Goal: Obtain resource: Obtain resource

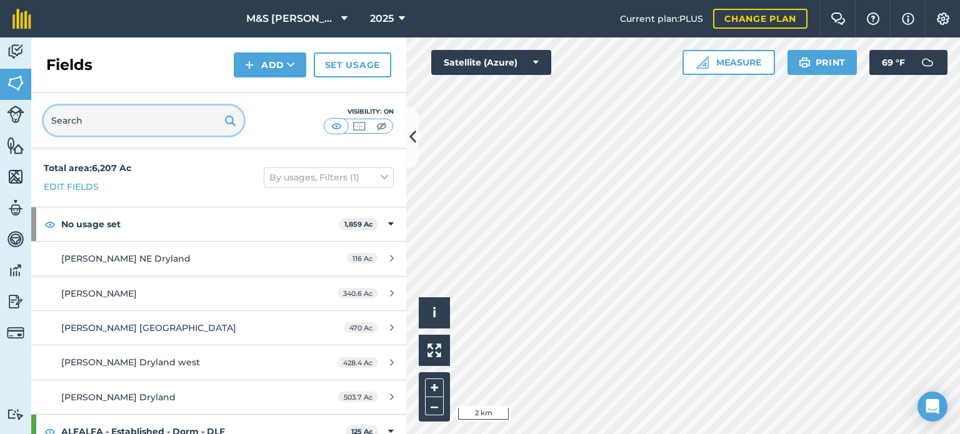
click at [105, 116] on input "text" at bounding box center [144, 121] width 200 height 30
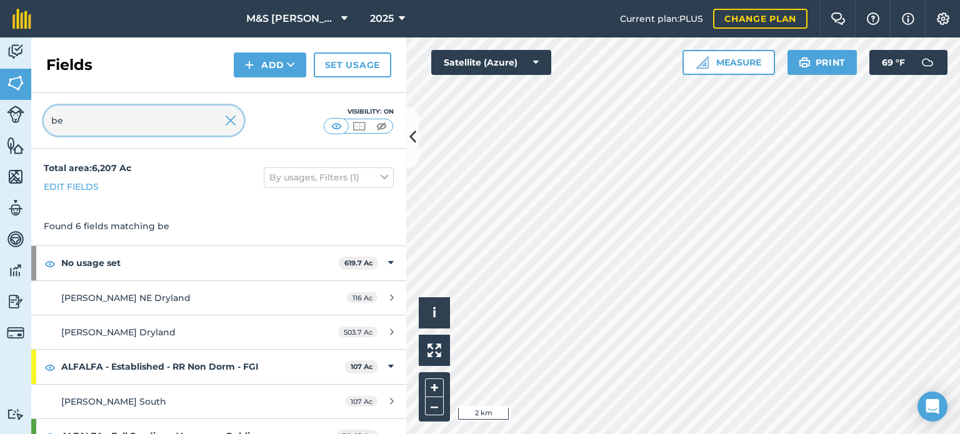
type input "b"
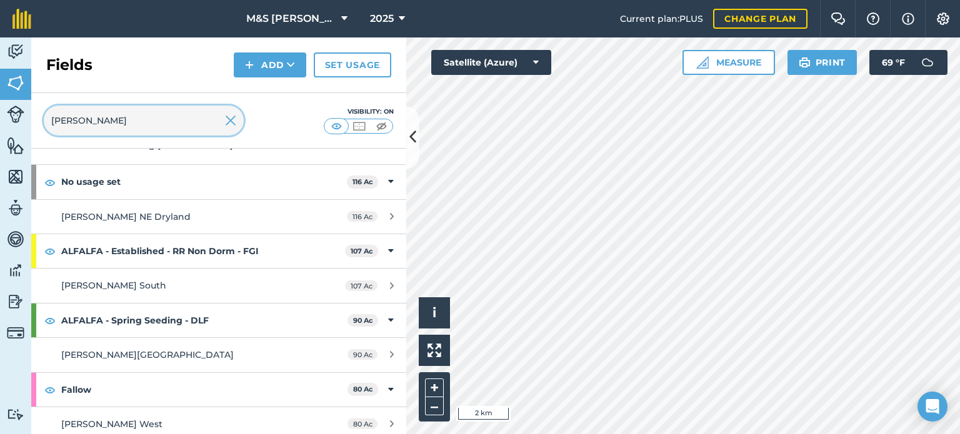
scroll to position [87, 0]
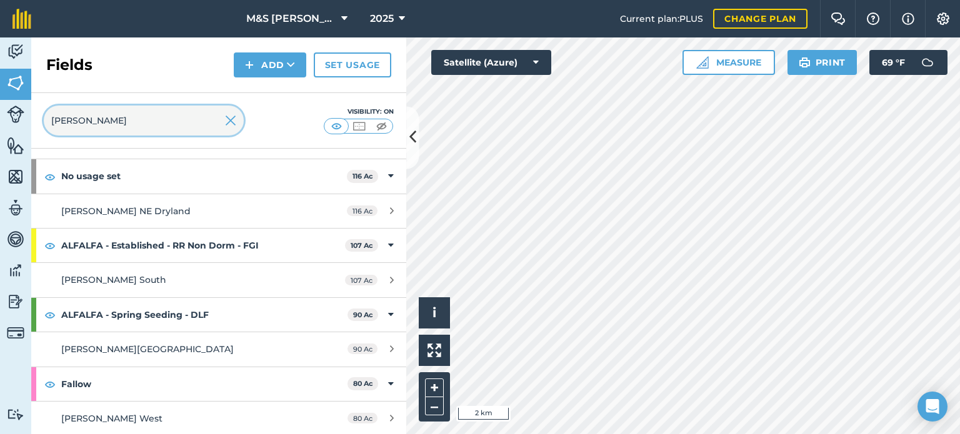
type input "[PERSON_NAME]"
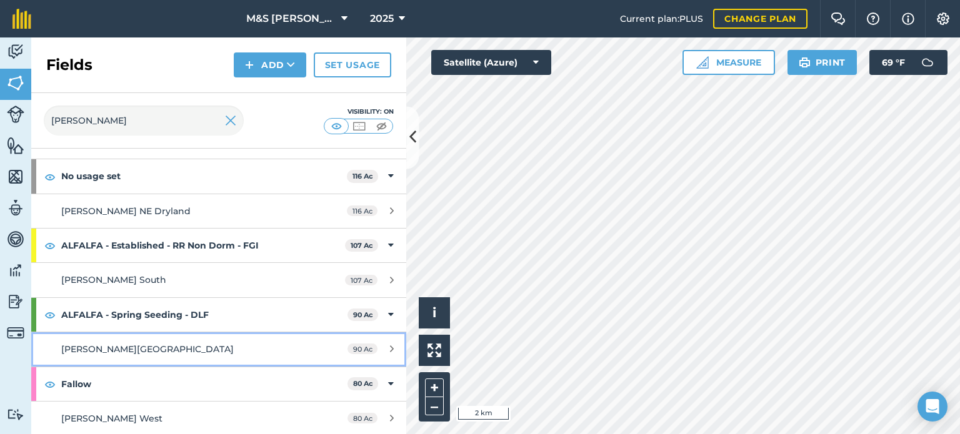
click at [165, 345] on div "[PERSON_NAME][GEOGRAPHIC_DATA]" at bounding box center [178, 349] width 235 height 14
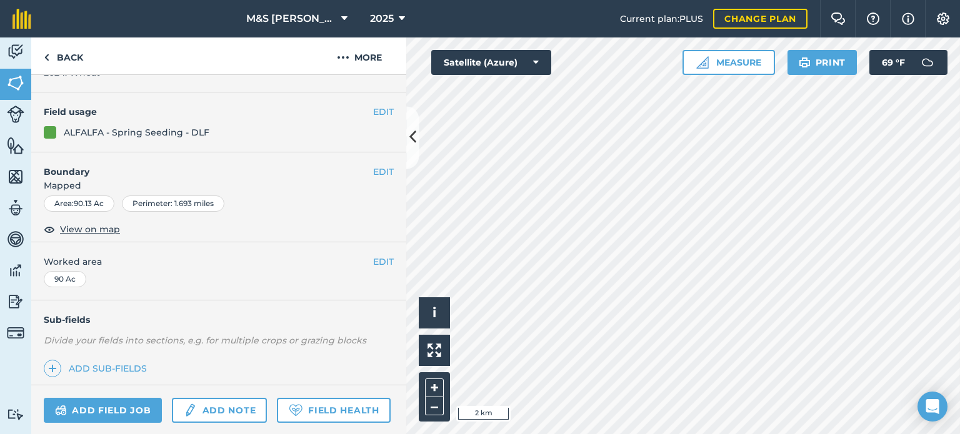
scroll to position [201, 0]
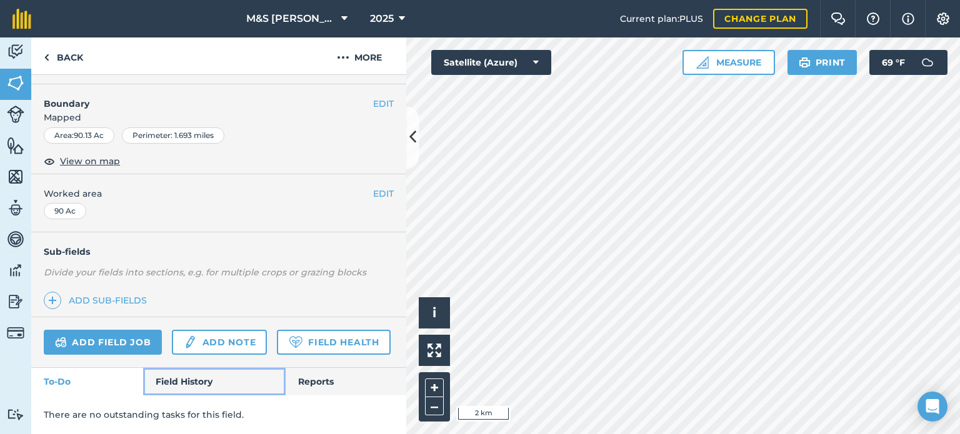
click at [187, 386] on link "Field History" at bounding box center [214, 381] width 142 height 27
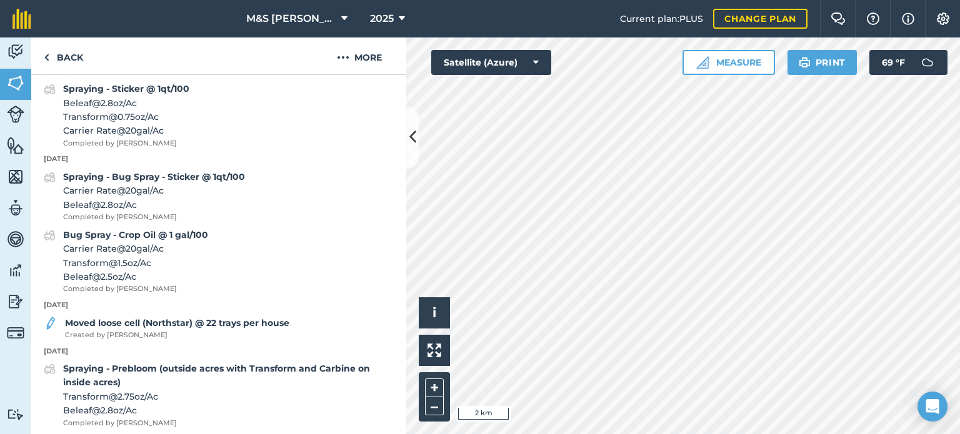
scroll to position [375, 0]
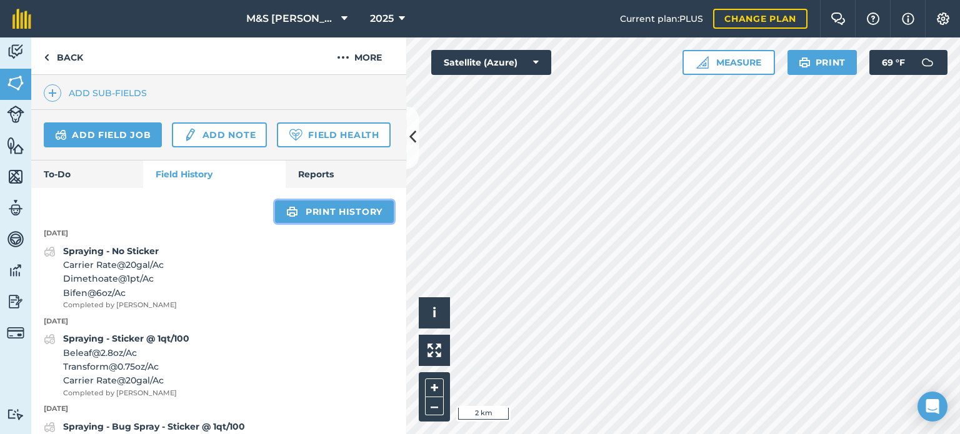
click at [326, 223] on link "Print history" at bounding box center [334, 212] width 119 height 22
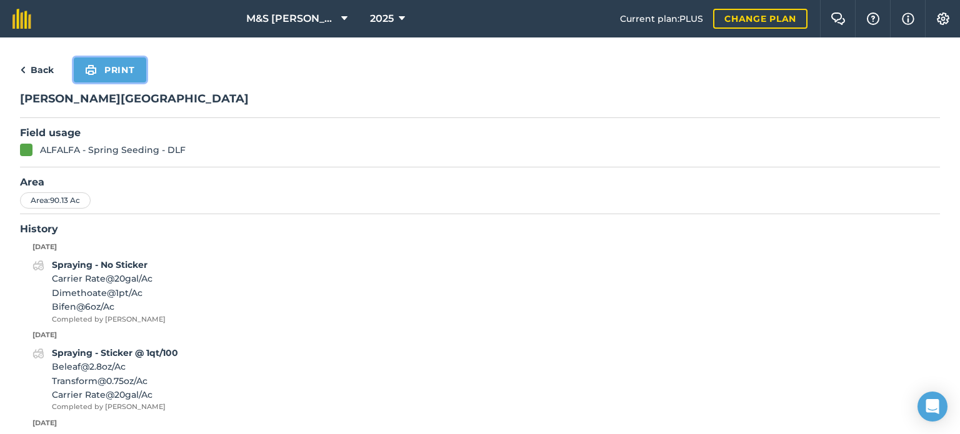
click at [117, 59] on button "Print" at bounding box center [110, 69] width 72 height 25
